Goal: Transaction & Acquisition: Subscribe to service/newsletter

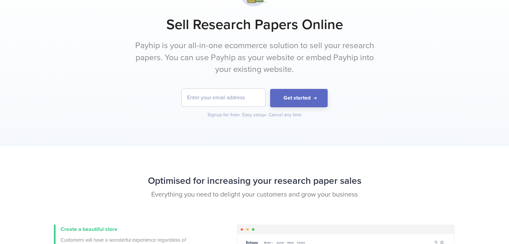
scroll to position [64, 0]
click at [240, 93] on input "email" at bounding box center [224, 97] width 84 height 17
type input "[EMAIL_ADDRESS][DOMAIN_NAME]"
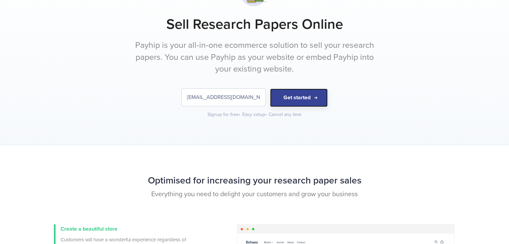
click at [291, 94] on button "Get started" at bounding box center [299, 98] width 58 height 18
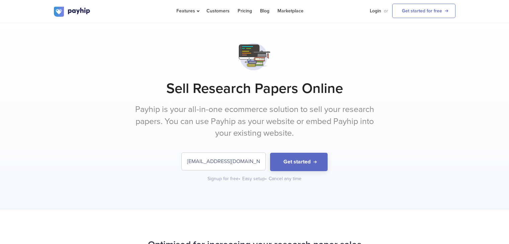
scroll to position [64, 0]
click at [246, 11] on link "Pricing" at bounding box center [245, 11] width 14 height 22
click at [220, 11] on link "Customers" at bounding box center [218, 11] width 23 height 22
click at [409, 9] on link "Get started for free" at bounding box center [423, 11] width 63 height 14
